Goal: Task Accomplishment & Management: Manage account settings

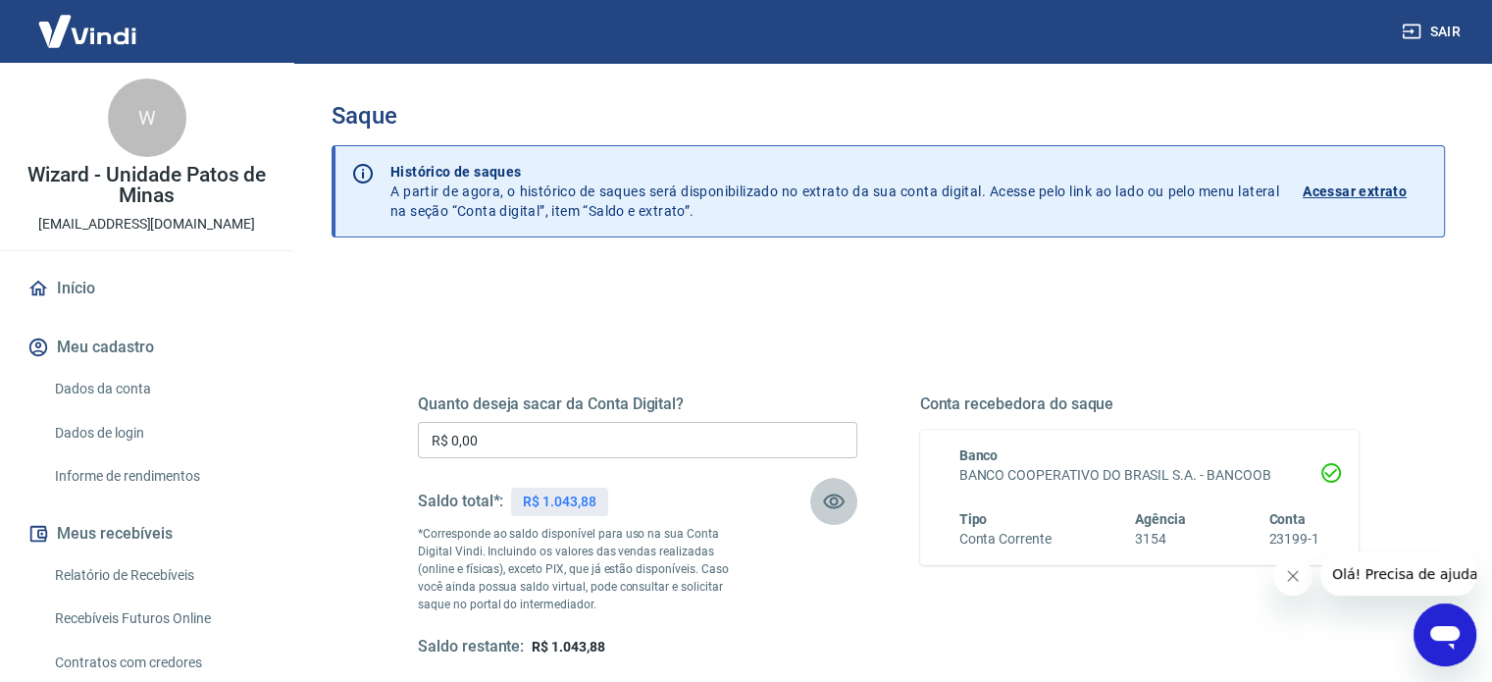
click at [836, 503] on icon "button" at bounding box center [834, 501] width 22 height 15
click at [836, 503] on icon "button" at bounding box center [834, 501] width 22 height 19
click at [467, 439] on input "R$ 0,00" at bounding box center [638, 440] width 440 height 36
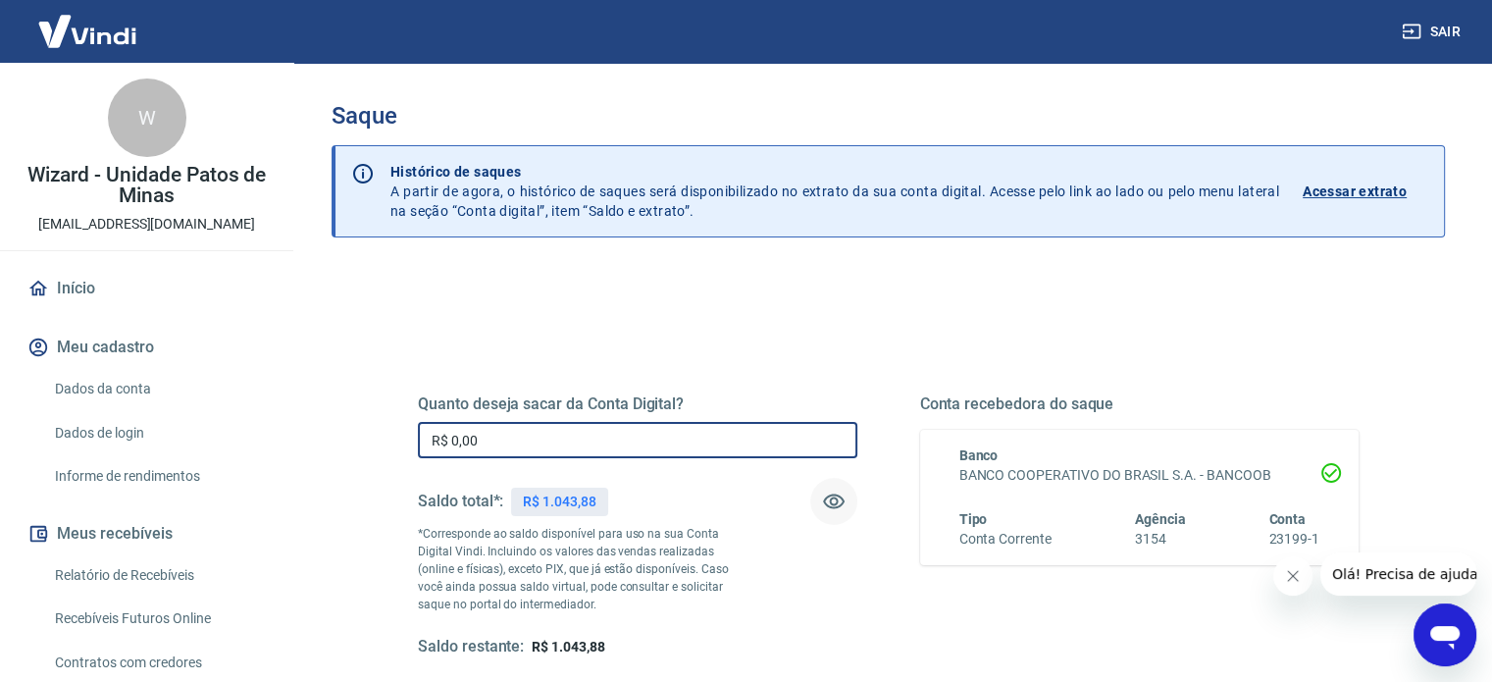
click at [467, 439] on input "R$ 0,00" at bounding box center [638, 440] width 440 height 36
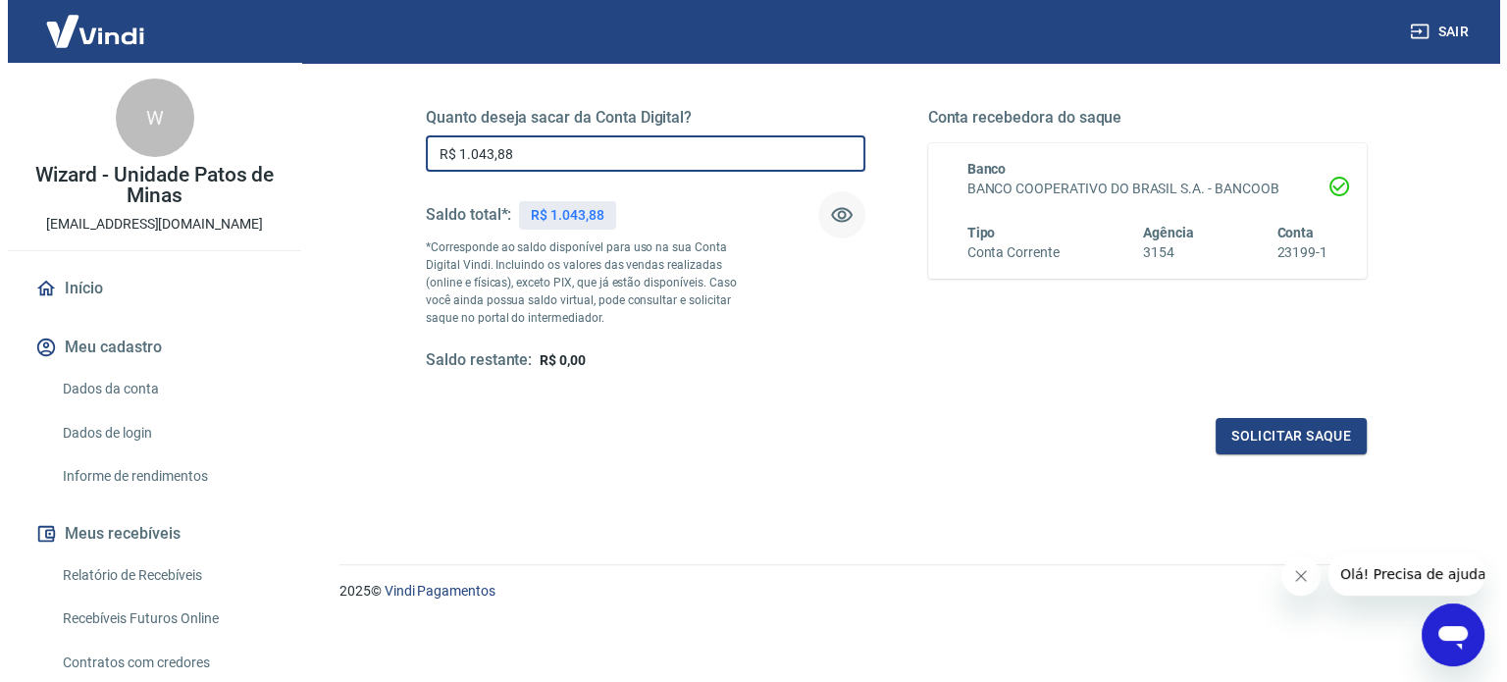
scroll to position [286, 0]
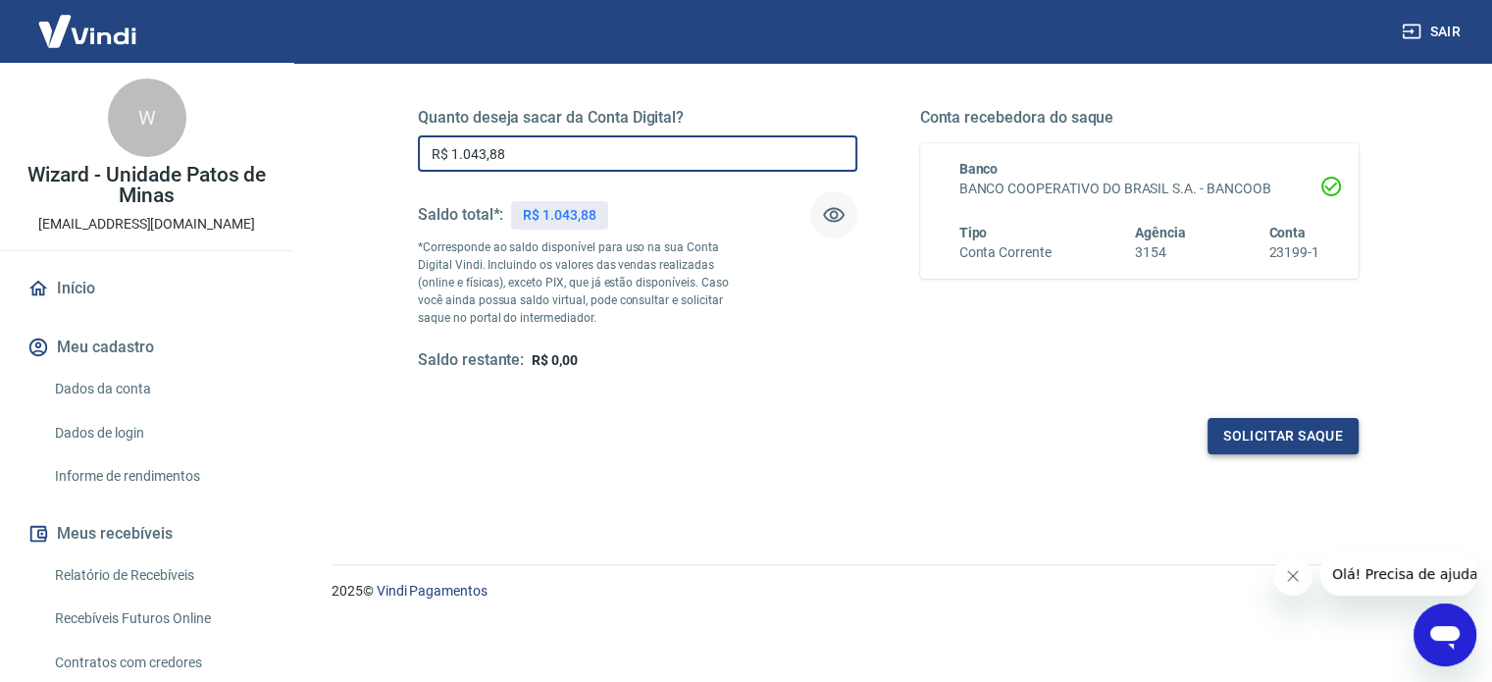
type input "R$ 1.043,88"
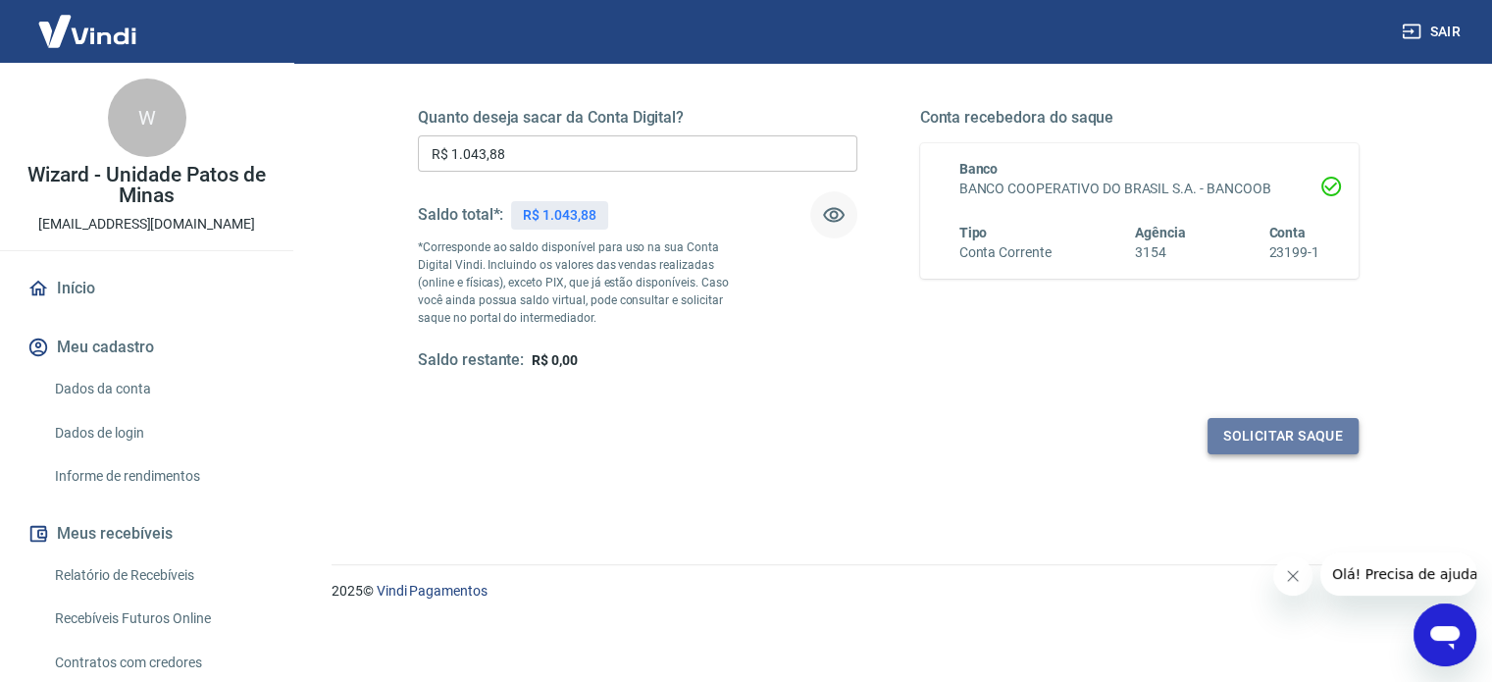
click at [1248, 427] on button "Solicitar saque" at bounding box center [1283, 436] width 151 height 36
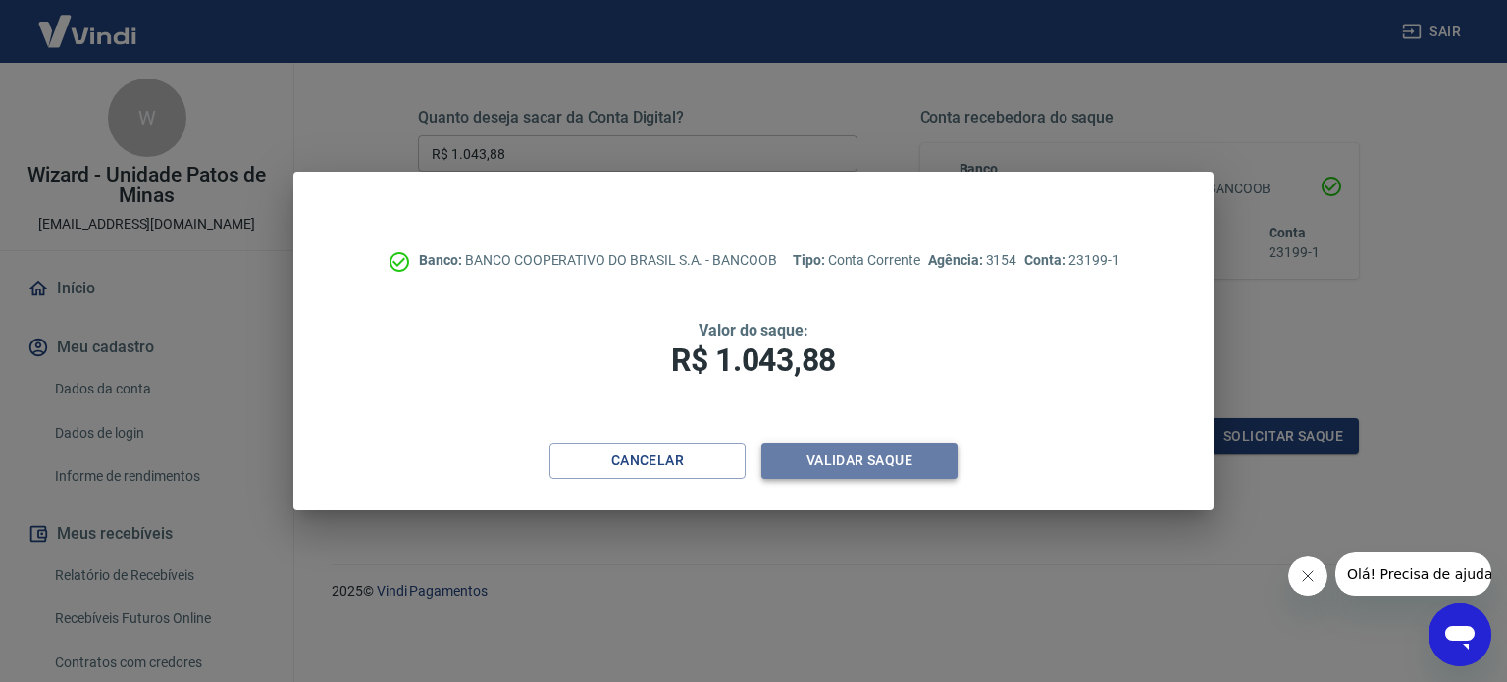
click at [907, 458] on button "Validar saque" at bounding box center [859, 460] width 196 height 36
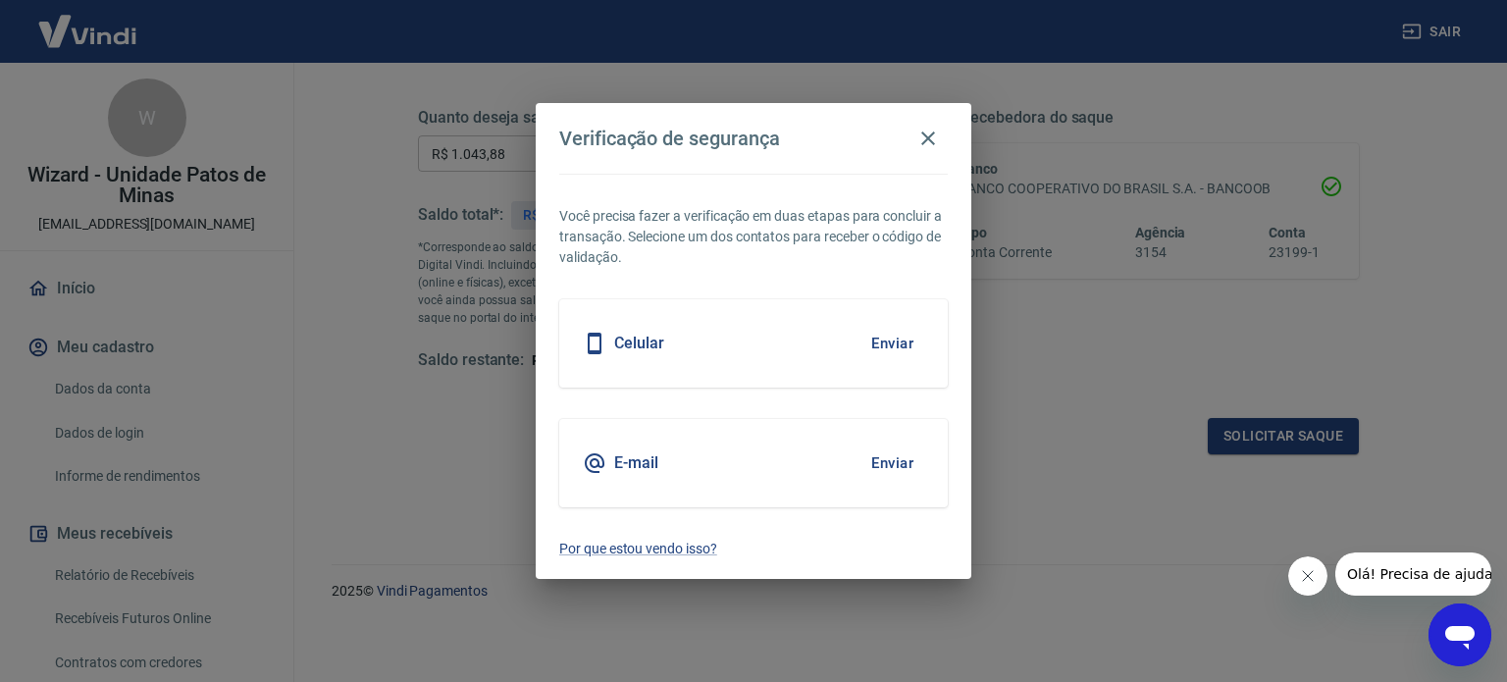
click at [892, 349] on button "Enviar" at bounding box center [892, 343] width 64 height 41
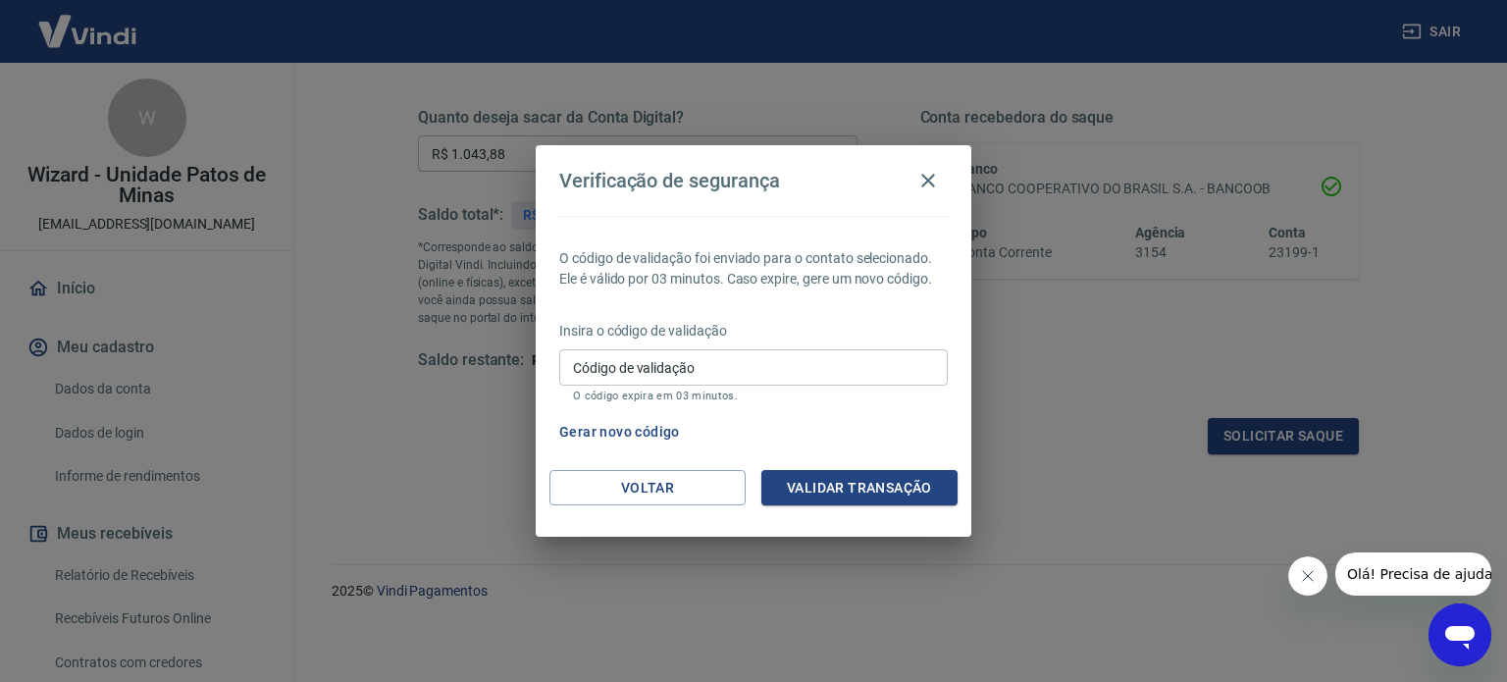
click at [895, 372] on input "Código de validação" at bounding box center [753, 367] width 388 height 36
click at [906, 433] on div "Gerar novo código" at bounding box center [749, 432] width 396 height 36
click at [901, 468] on div "O código de validação foi enviado para o contato selecionado. Ele é válido por …" at bounding box center [754, 343] width 436 height 254
click at [895, 491] on button "Validar transação" at bounding box center [859, 488] width 196 height 36
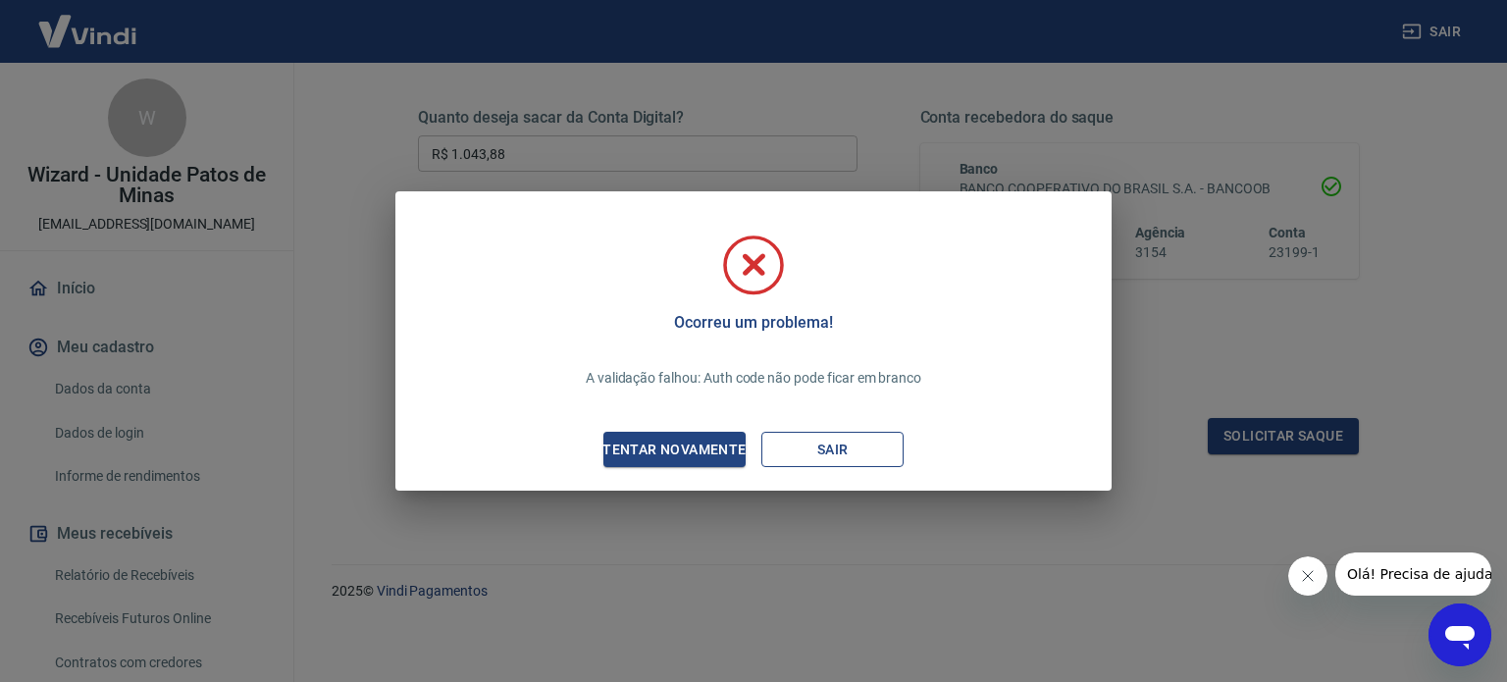
click at [838, 450] on button "Sair" at bounding box center [832, 450] width 142 height 36
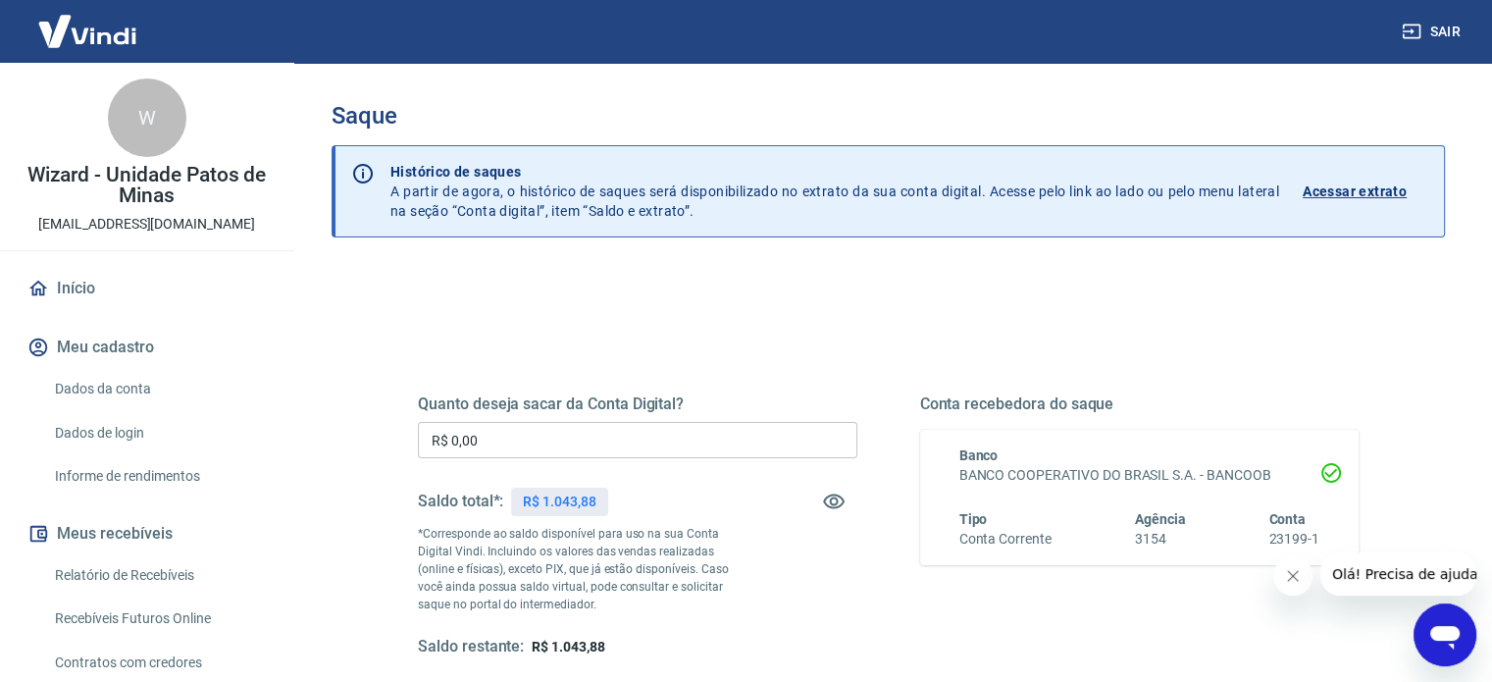
click at [585, 432] on input "R$ 0,00" at bounding box center [638, 440] width 440 height 36
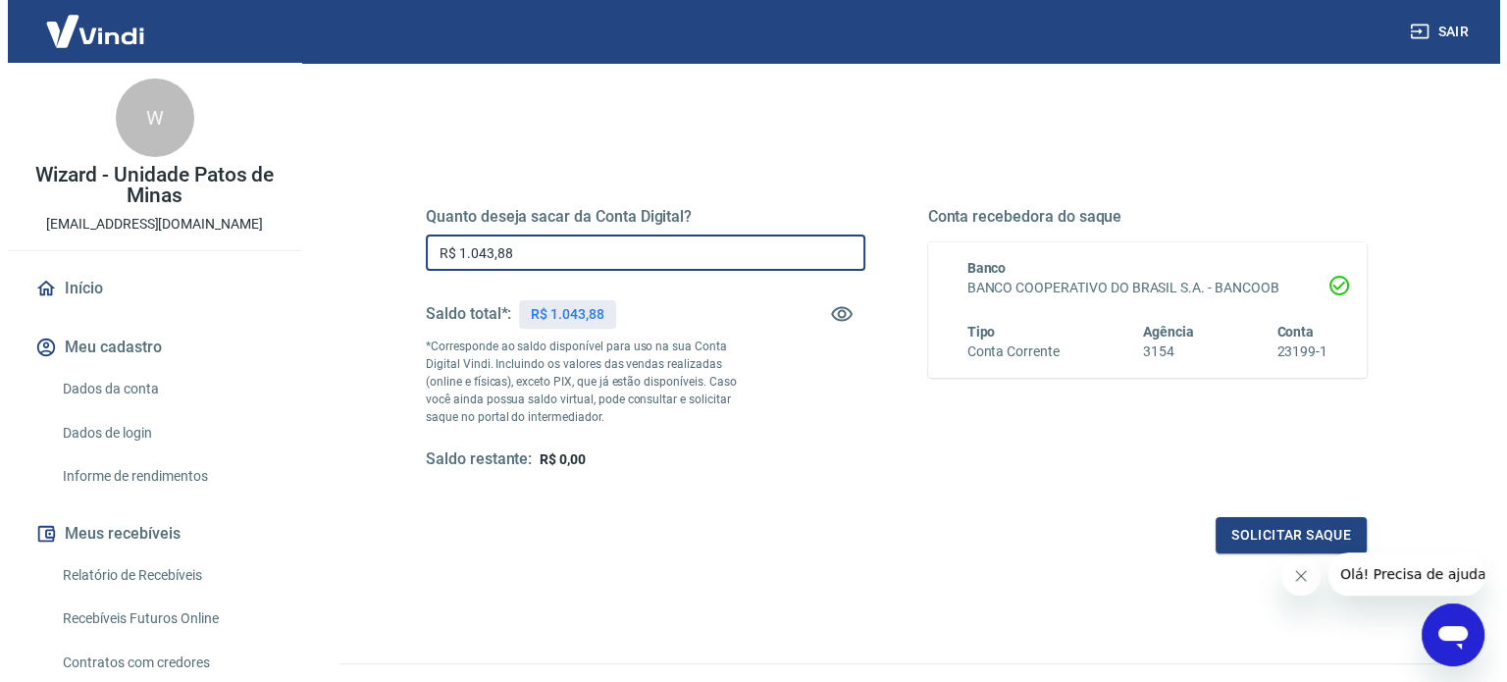
scroll to position [196, 0]
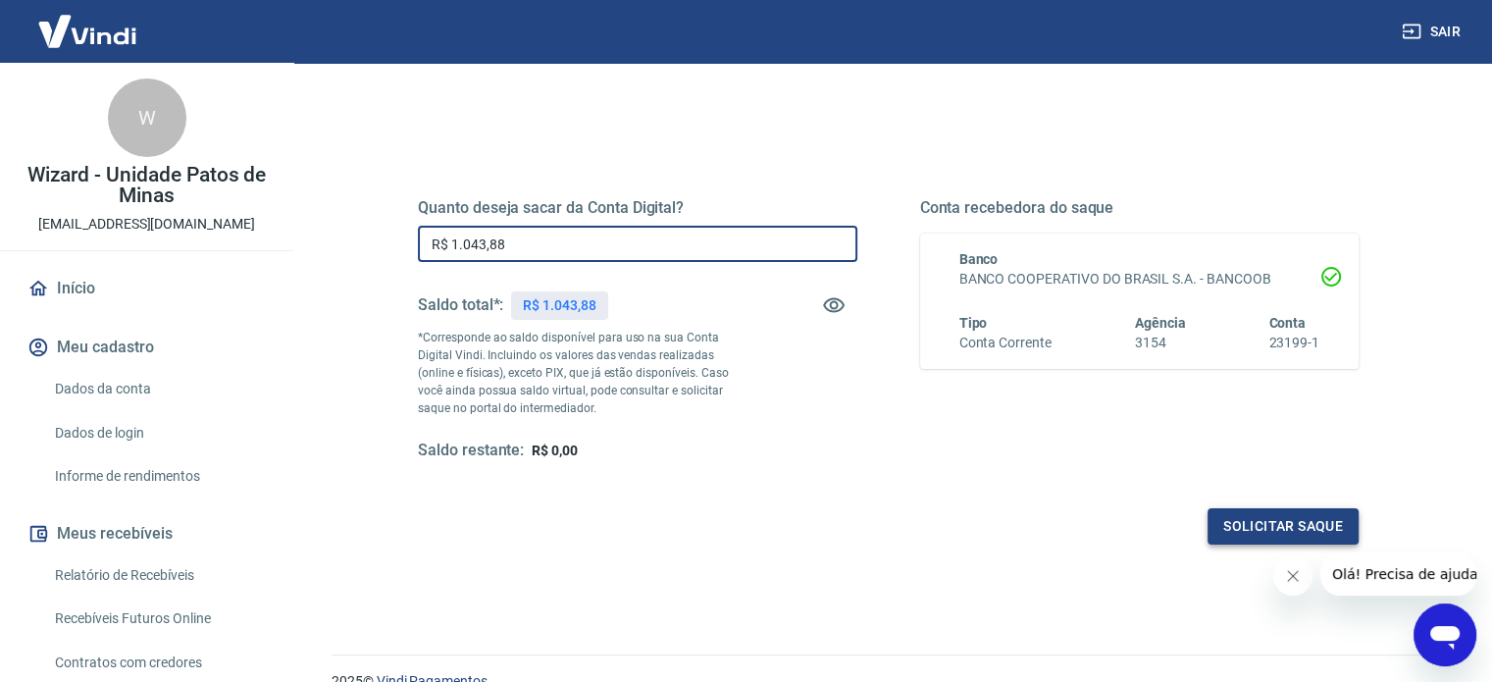
type input "R$ 1.043,88"
click at [1236, 533] on button "Solicitar saque" at bounding box center [1283, 526] width 151 height 36
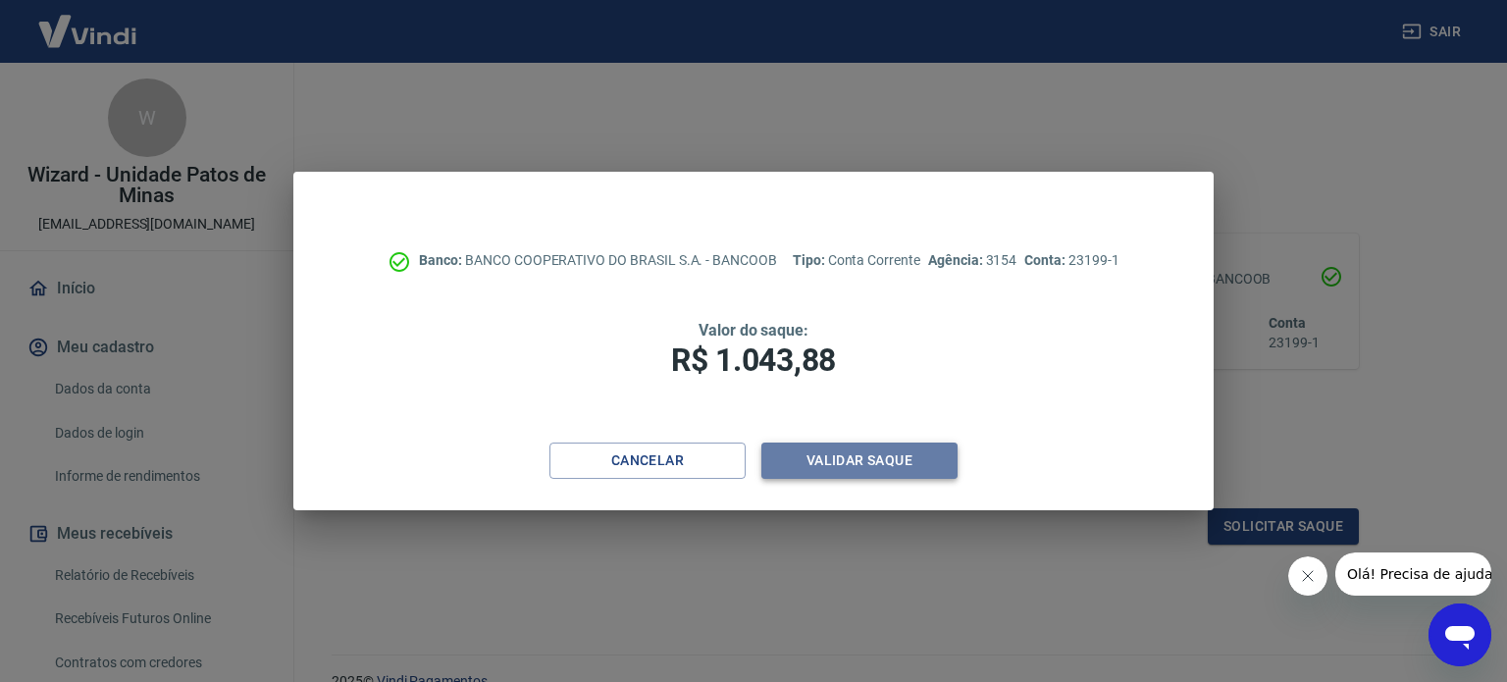
click at [871, 456] on button "Validar saque" at bounding box center [859, 460] width 196 height 36
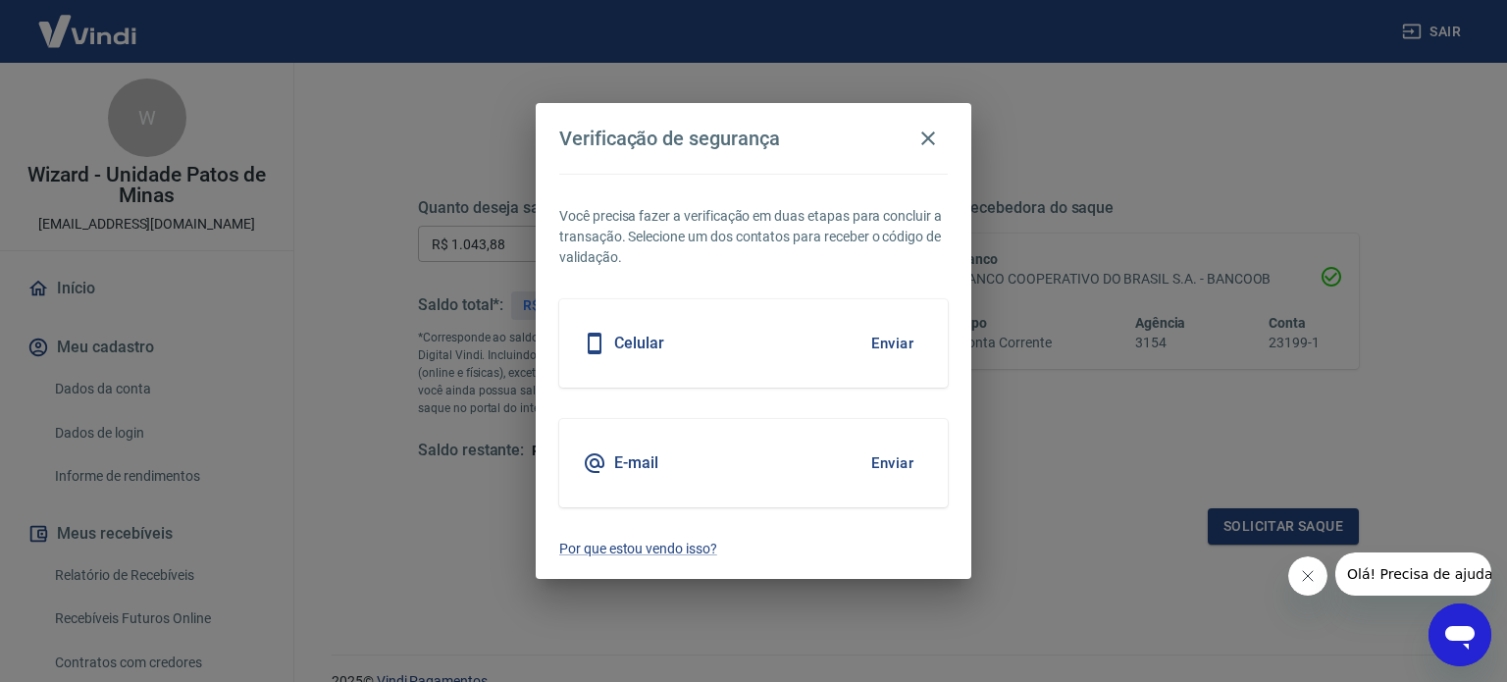
click at [887, 336] on button "Enviar" at bounding box center [892, 343] width 64 height 41
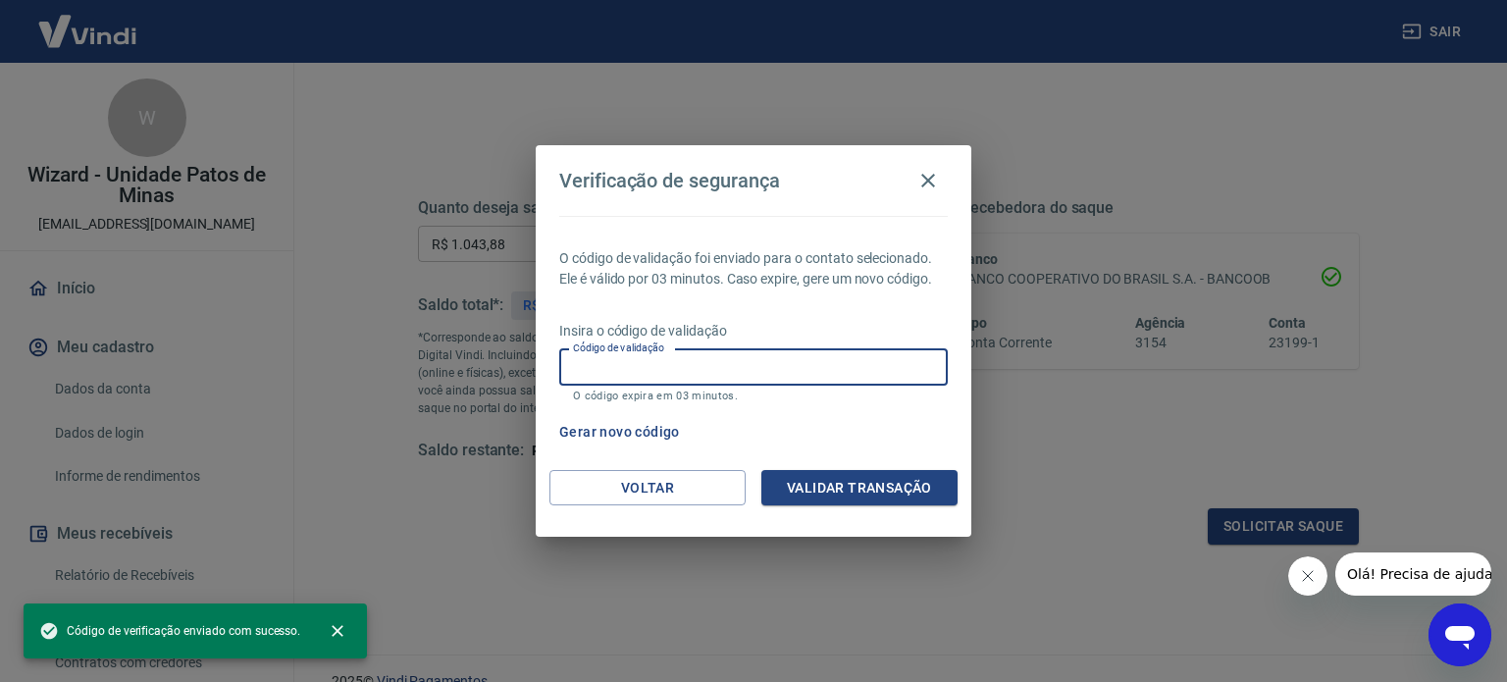
click at [873, 368] on input "Código de validação" at bounding box center [753, 367] width 388 height 36
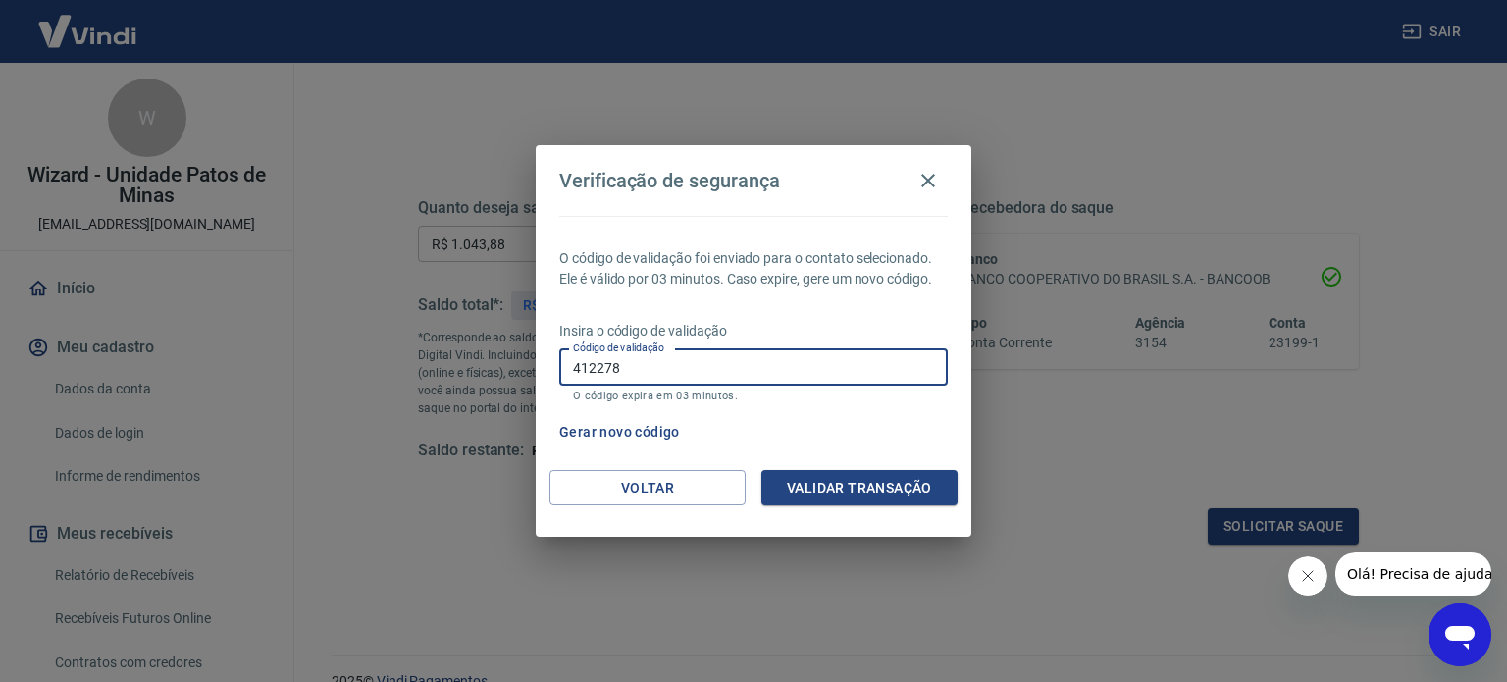
type input "412278"
click at [863, 482] on button "Validar transação" at bounding box center [859, 488] width 196 height 36
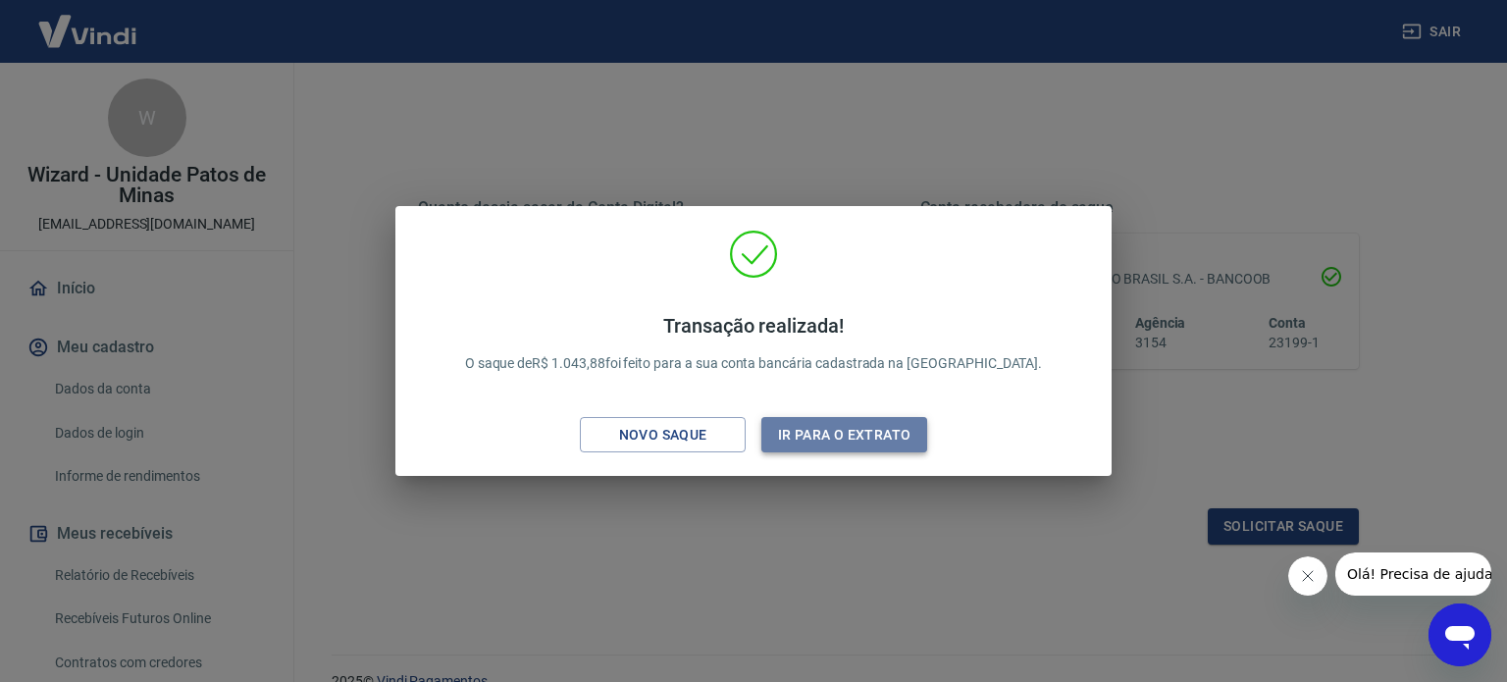
click at [867, 439] on button "Ir para o extrato" at bounding box center [844, 435] width 166 height 36
